Goal: Task Accomplishment & Management: Use online tool/utility

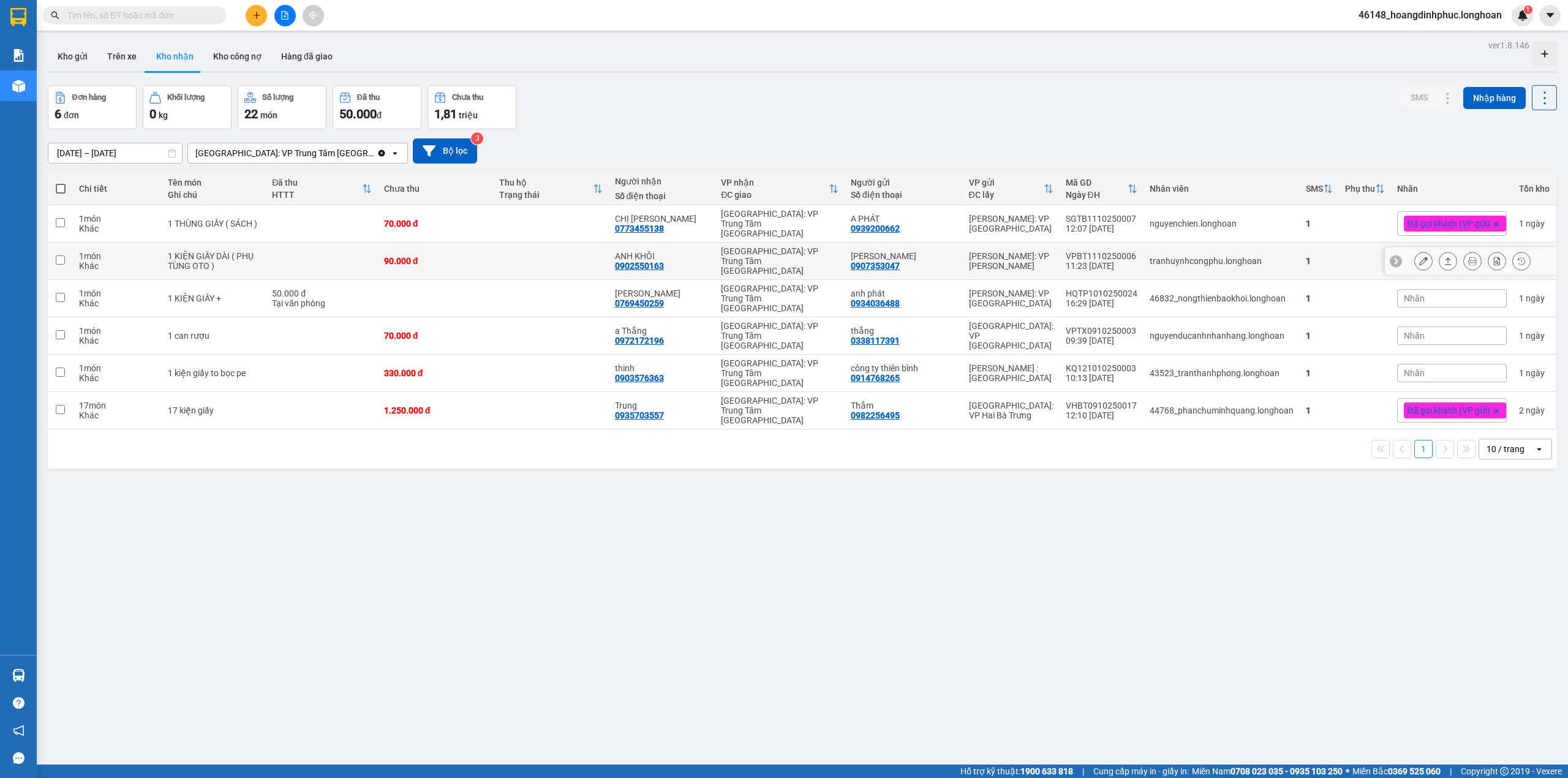
click at [1419, 257] on icon at bounding box center [1424, 261] width 9 height 9
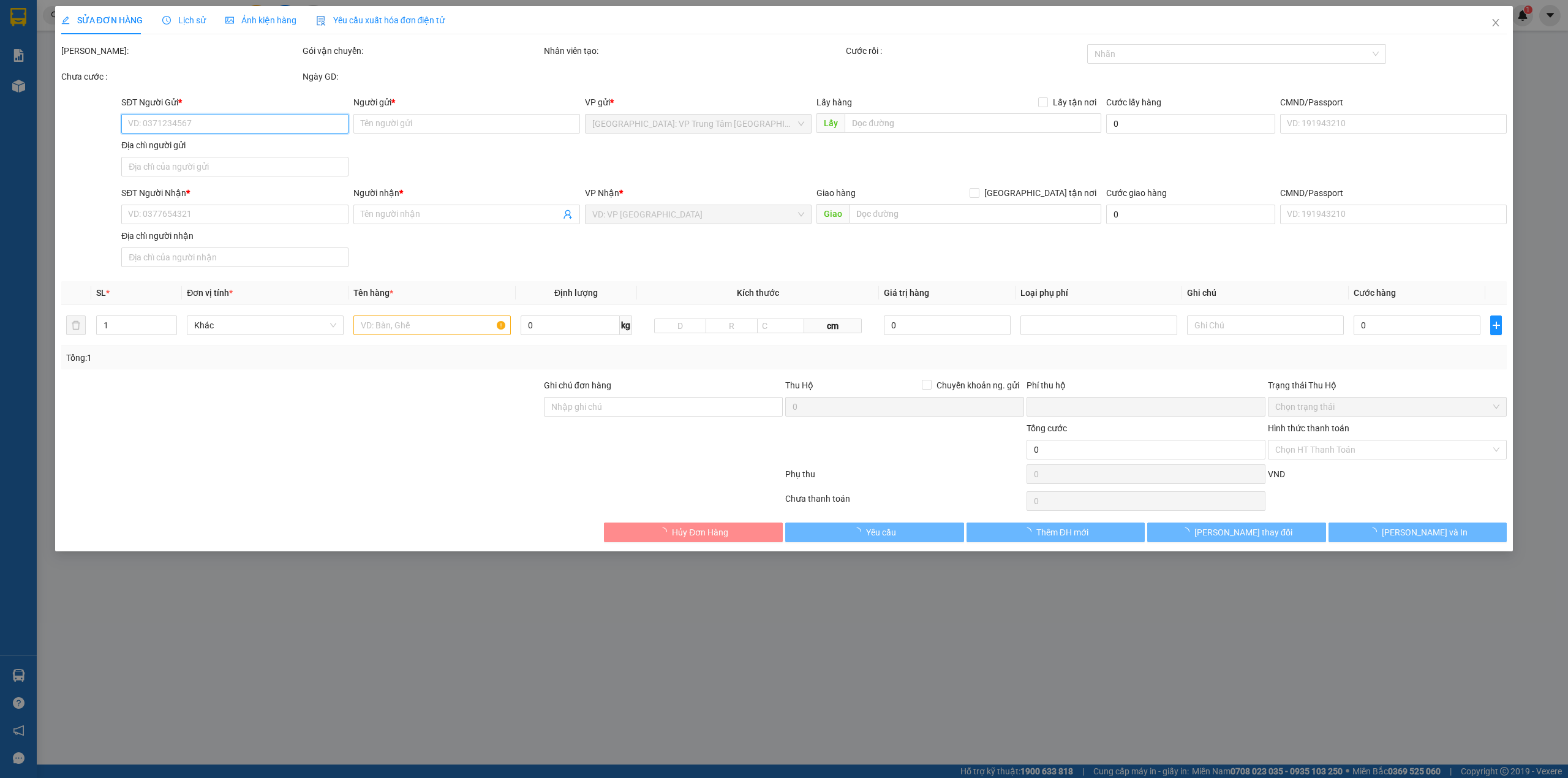
type input "0907353047"
type input "[PERSON_NAME]"
type input "0902550163"
type input "ANH KHÔI"
type input "HÀNG DỄ VỠ VẬN CHUYỂN NHẸ TAY - HƯ VỠ KHÔNG ĐỀN"
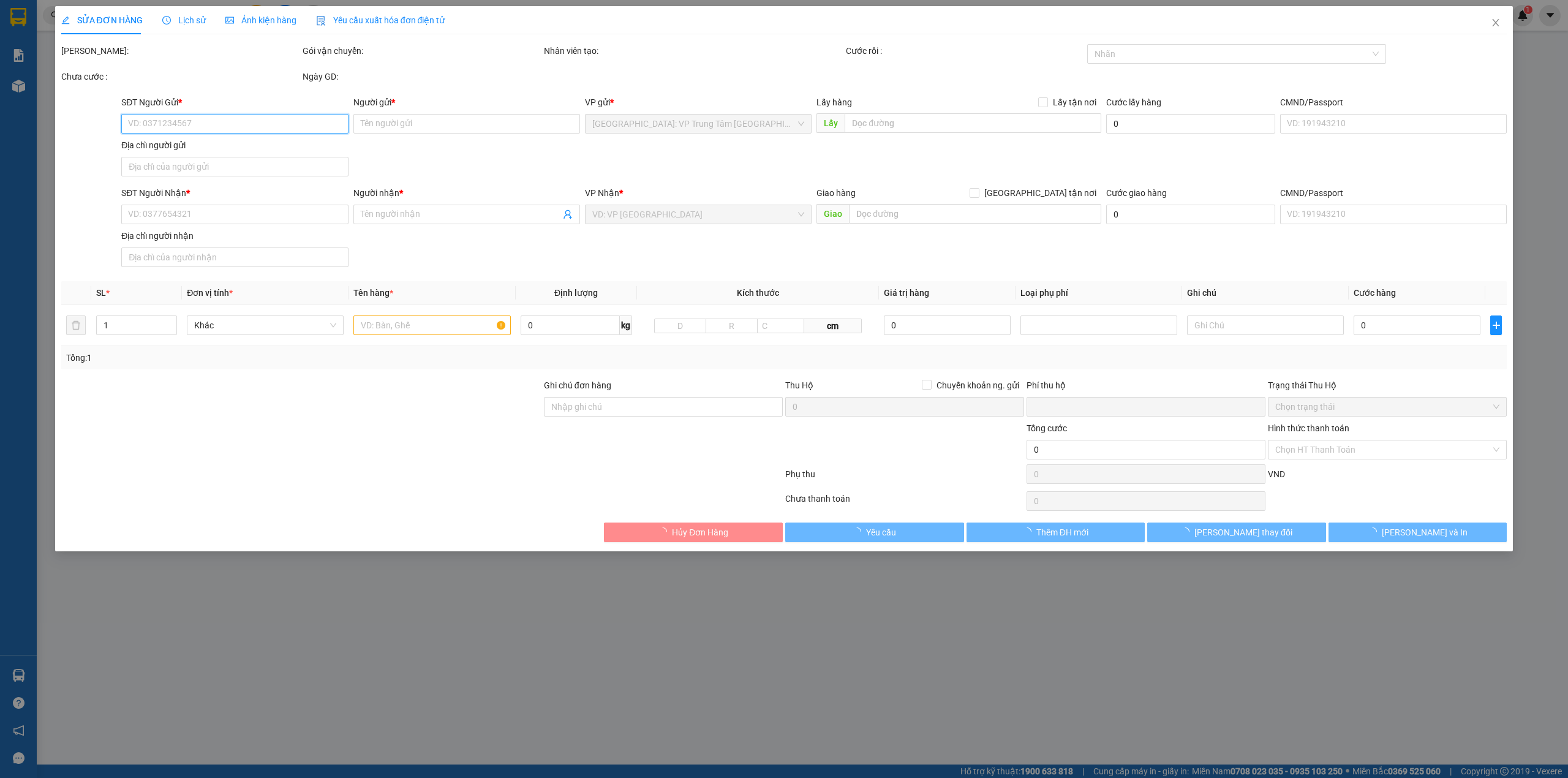
type input "0"
type input "90.000"
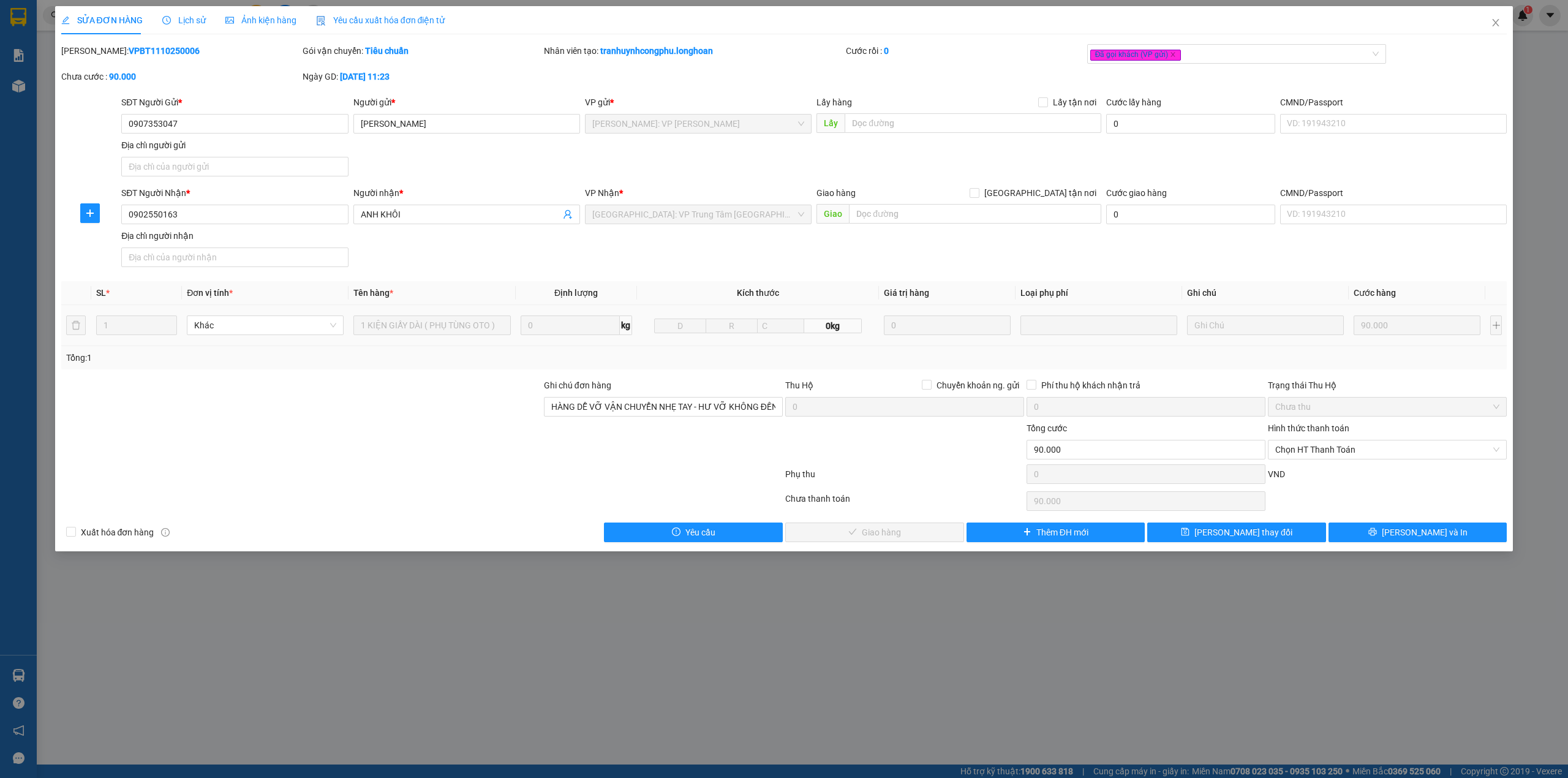
click at [1327, 467] on div "Phụ thu 0 VND" at bounding box center [784, 476] width 1449 height 24
click at [1329, 454] on span "Chọn HT Thanh Toán" at bounding box center [1387, 450] width 224 height 19
click at [1327, 472] on div "Tại văn phòng" at bounding box center [1387, 477] width 224 height 14
type input "0"
click at [930, 533] on button "[PERSON_NAME] và Giao hàng" at bounding box center [875, 533] width 179 height 20
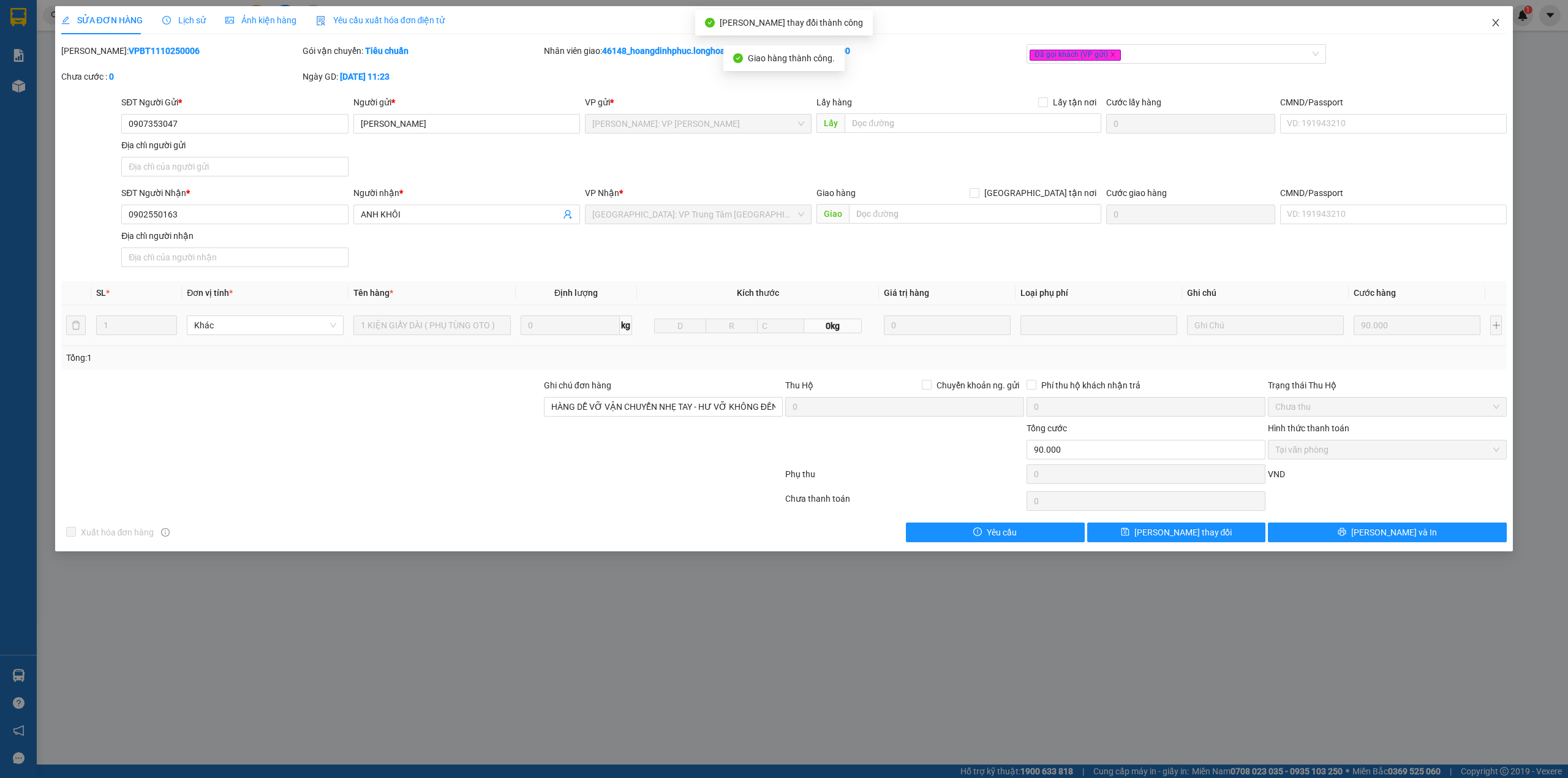
click at [1498, 17] on span "Close" at bounding box center [1496, 23] width 34 height 34
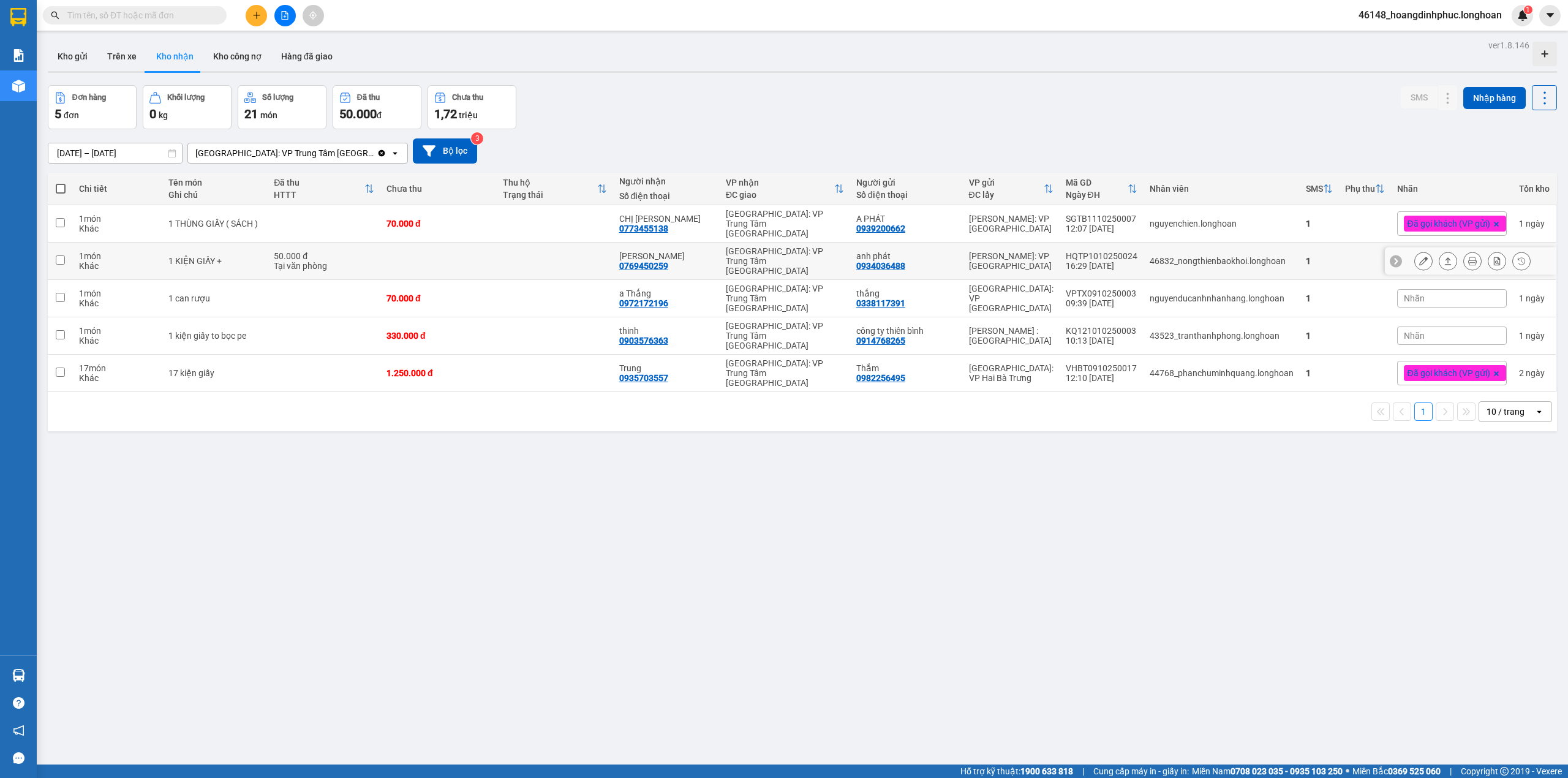
click at [1419, 257] on icon at bounding box center [1424, 261] width 9 height 9
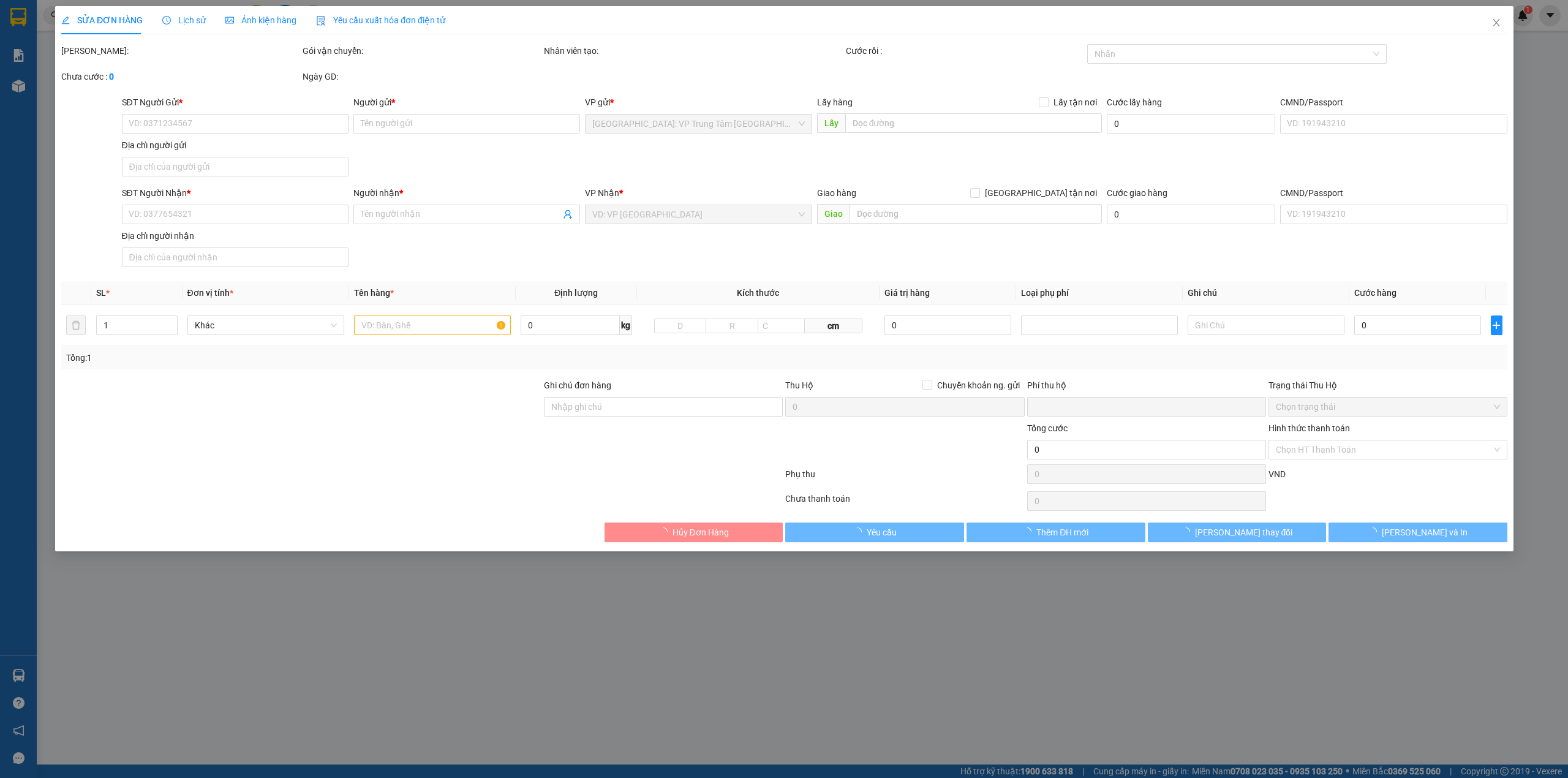
type input "0934036488"
type input "anh phát"
type input "0769450259"
type input "[PERSON_NAME]"
type input "0"
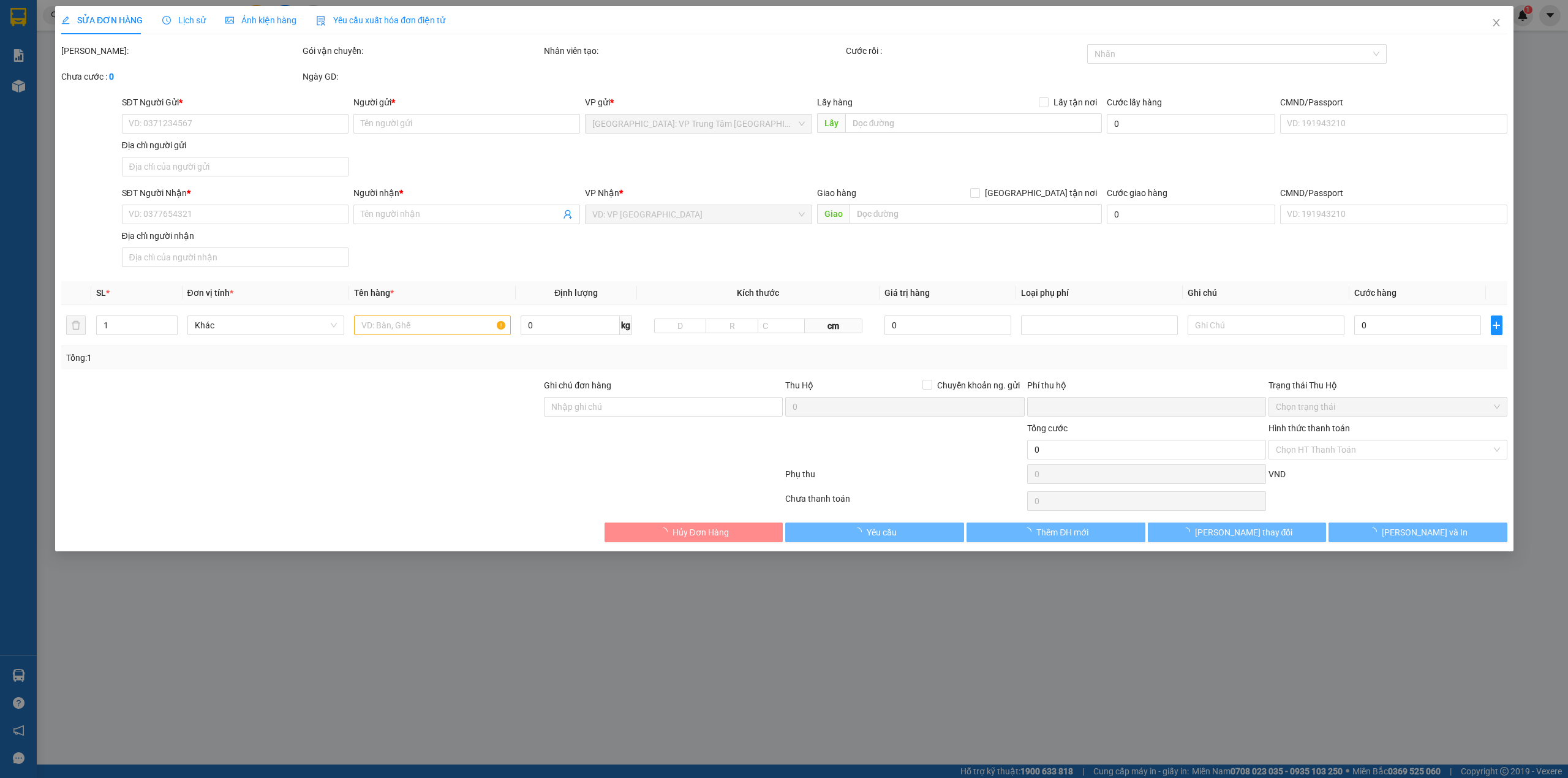
type input "50.000"
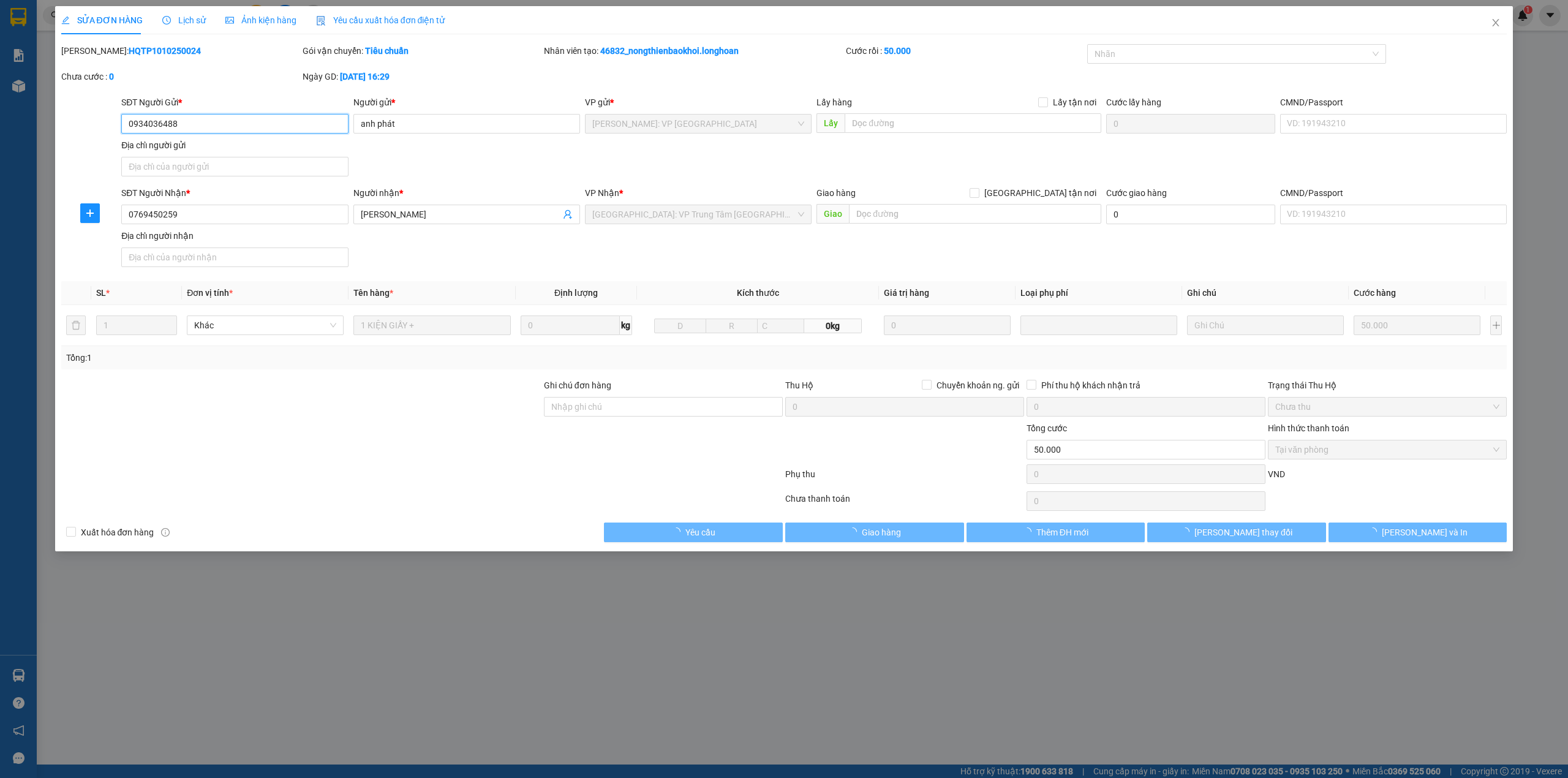
drag, startPoint x: 1358, startPoint y: 447, endPoint x: 1353, endPoint y: 458, distance: 12.1
click at [1357, 447] on span "Tại văn phòng" at bounding box center [1387, 450] width 224 height 19
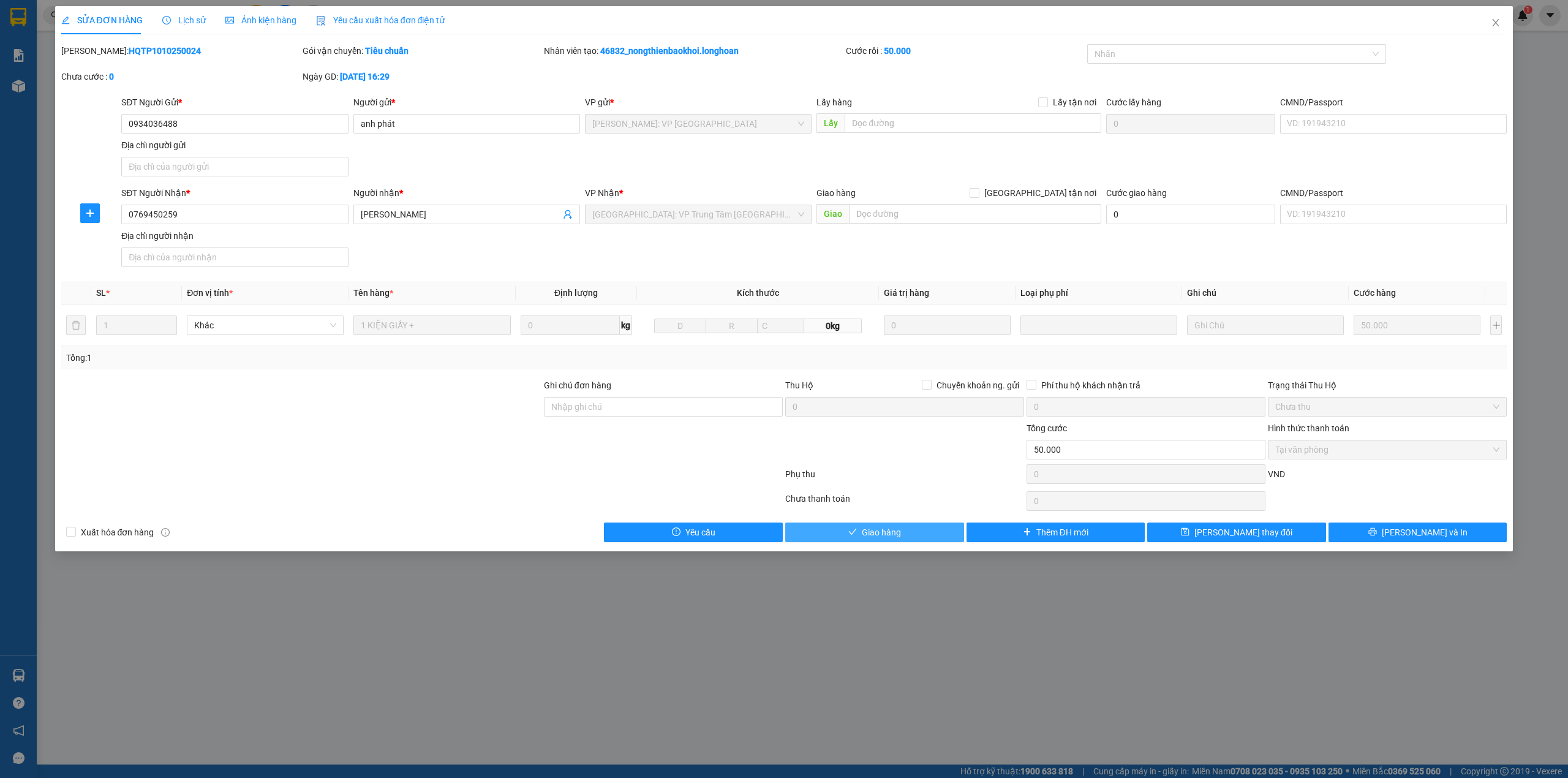
click at [923, 527] on button "Giao hàng" at bounding box center [875, 533] width 179 height 20
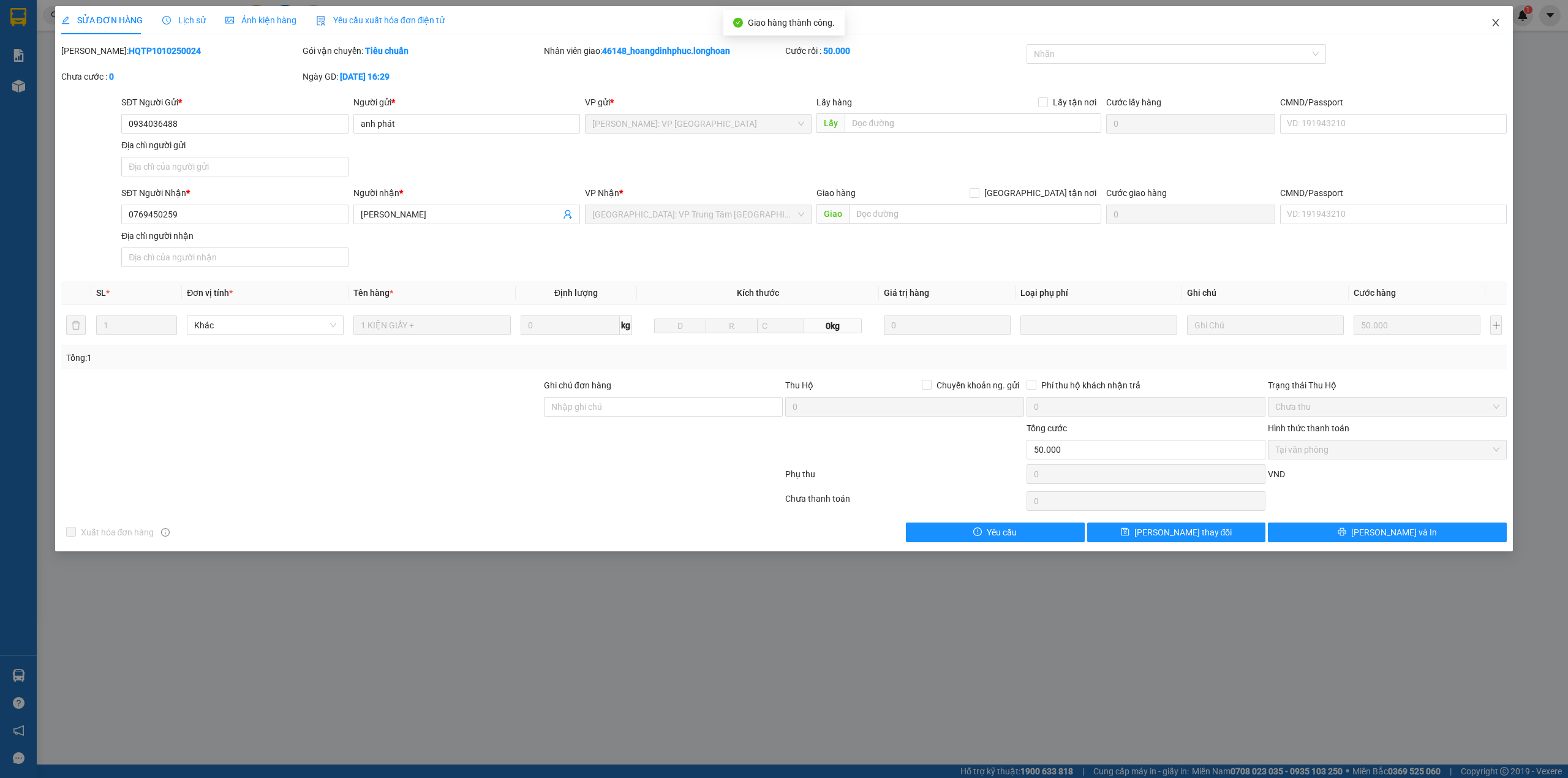
click at [1488, 21] on span "Close" at bounding box center [1496, 23] width 34 height 34
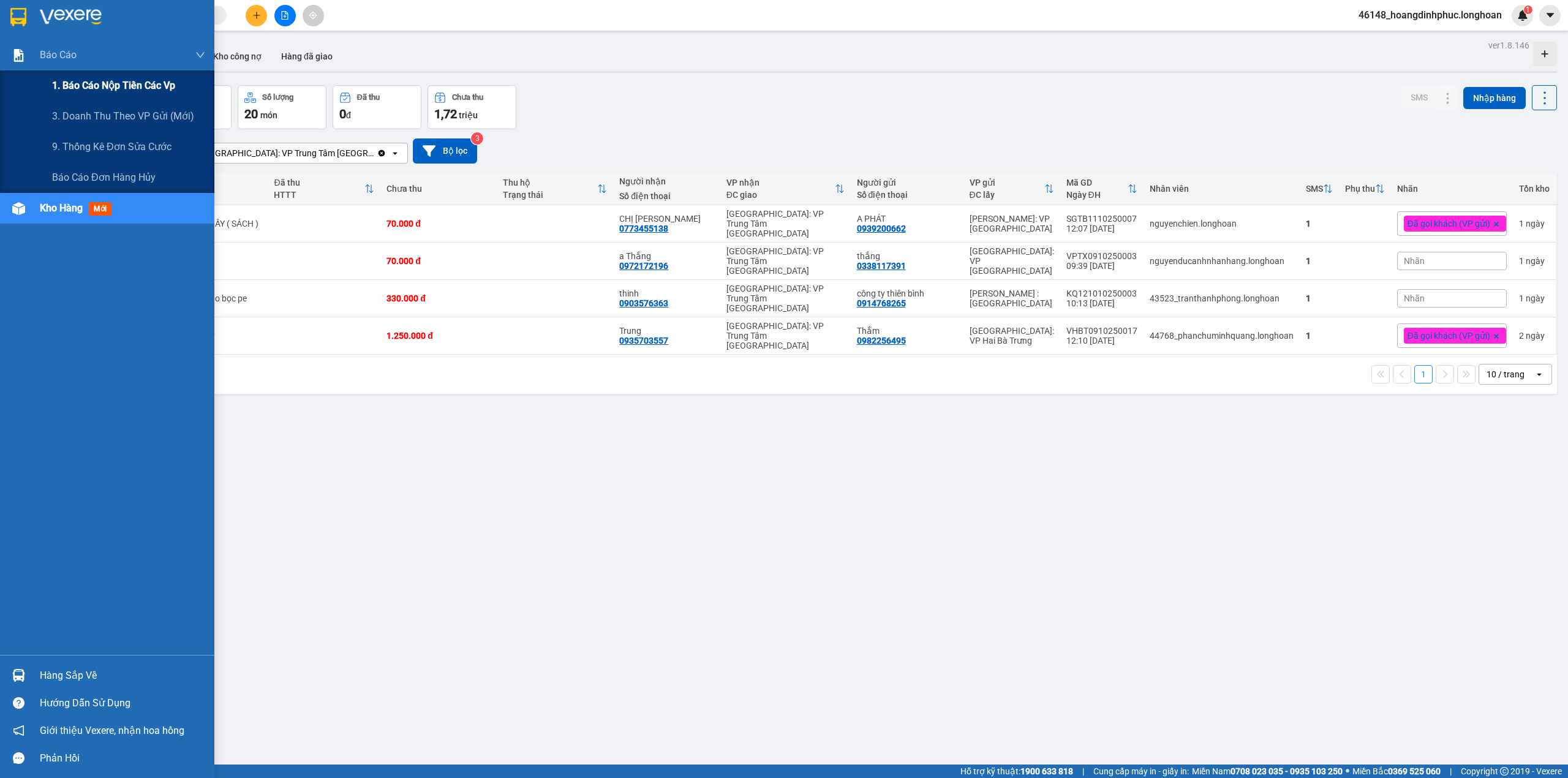
click at [62, 82] on span "1. Báo cáo nộp tiền các vp" at bounding box center [114, 85] width 123 height 16
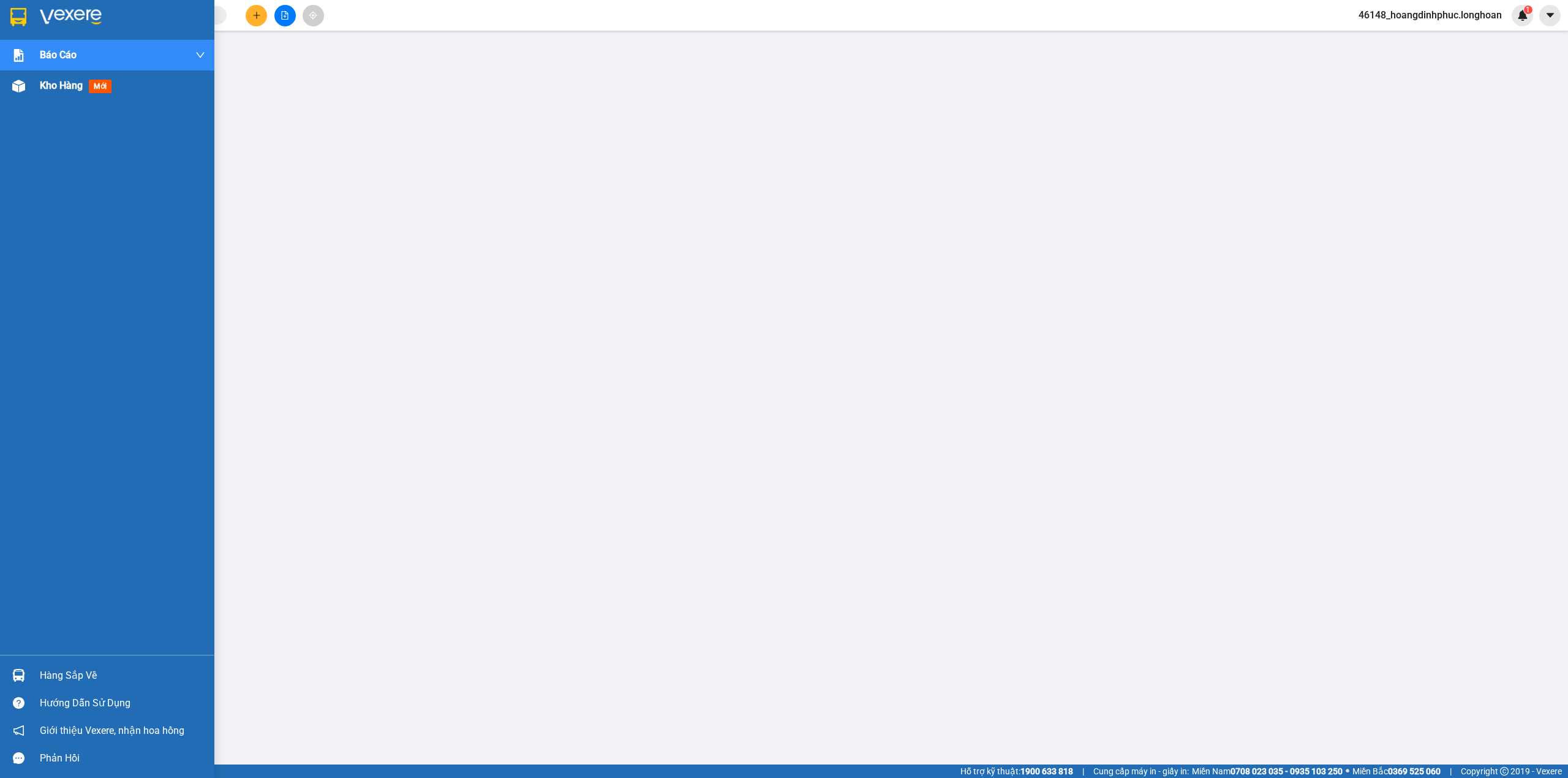
click at [28, 98] on div "Kho hàng mới" at bounding box center [107, 85] width 214 height 30
